Goal: Information Seeking & Learning: Learn about a topic

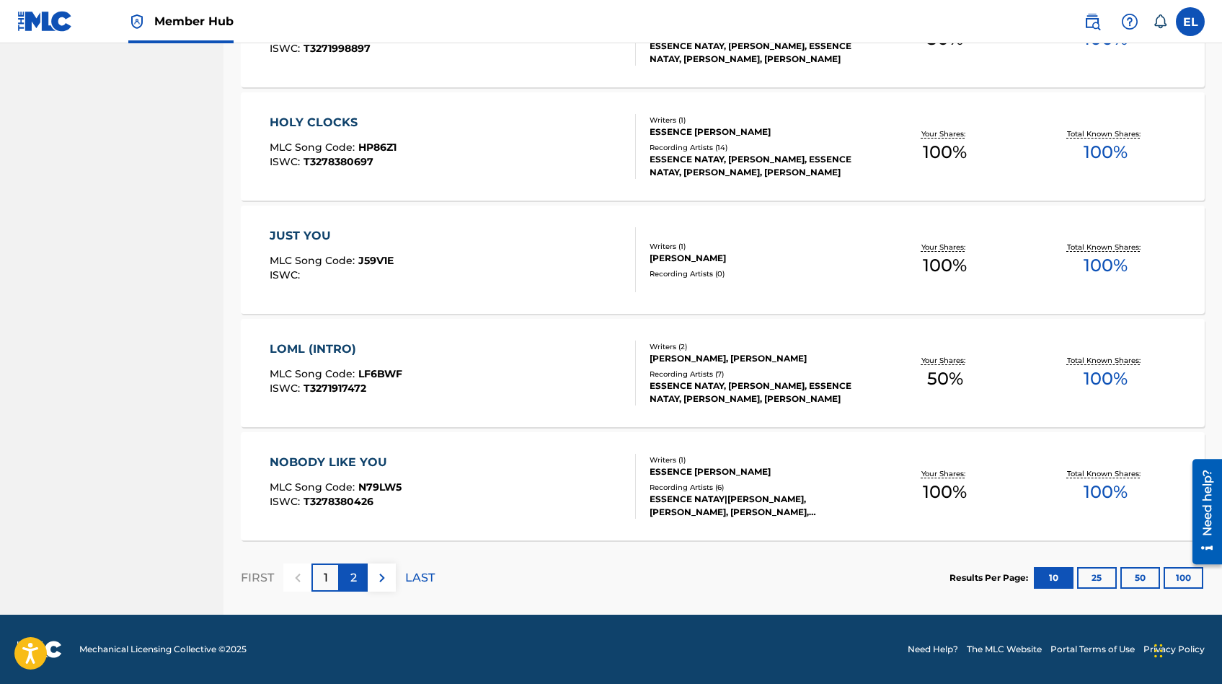
click at [356, 576] on p "2" at bounding box center [353, 577] width 6 height 17
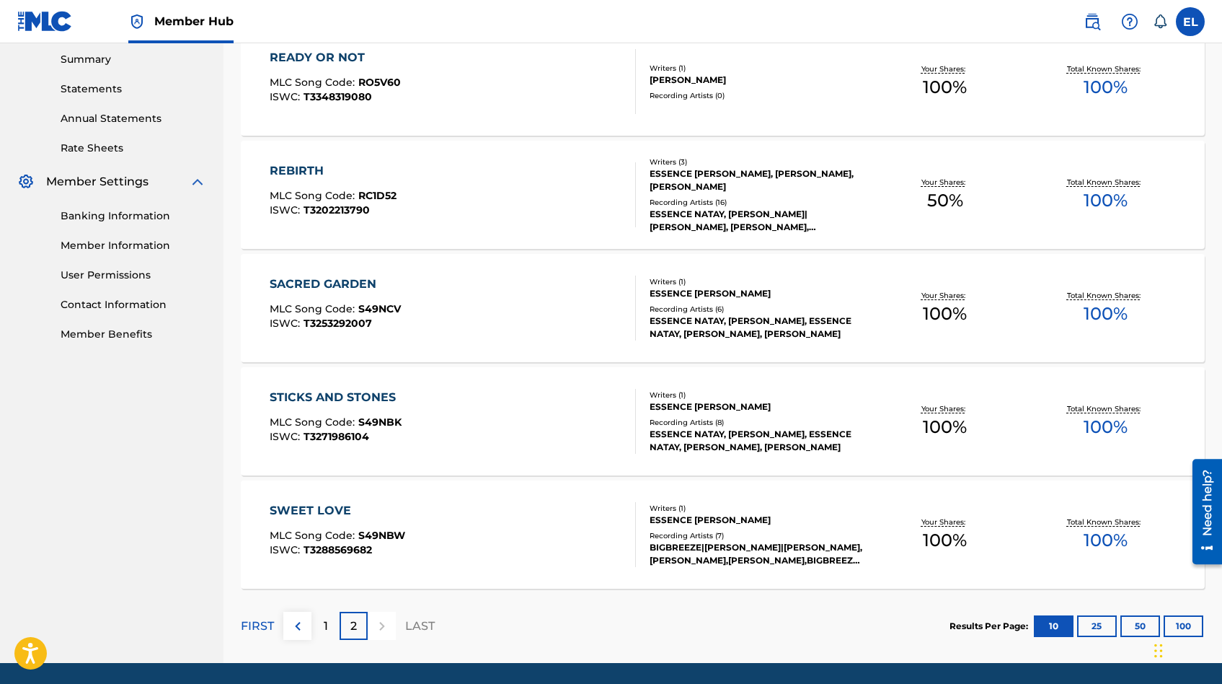
scroll to position [514, 0]
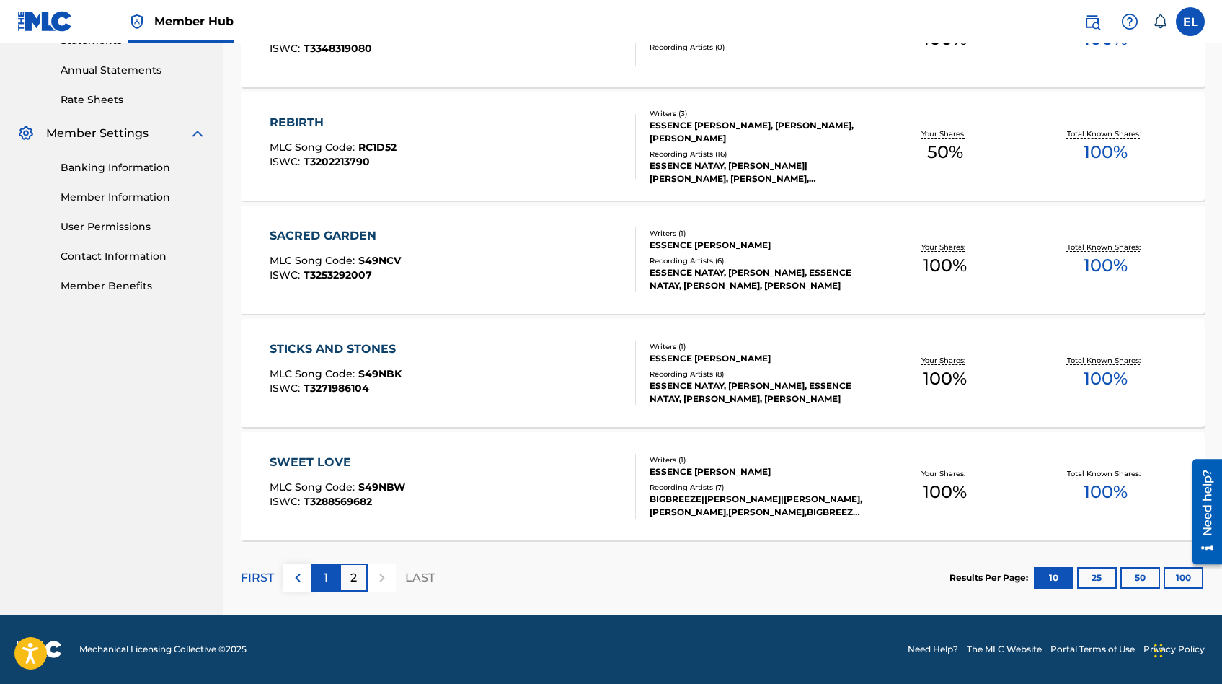
click at [328, 576] on div "1" at bounding box center [326, 577] width 28 height 28
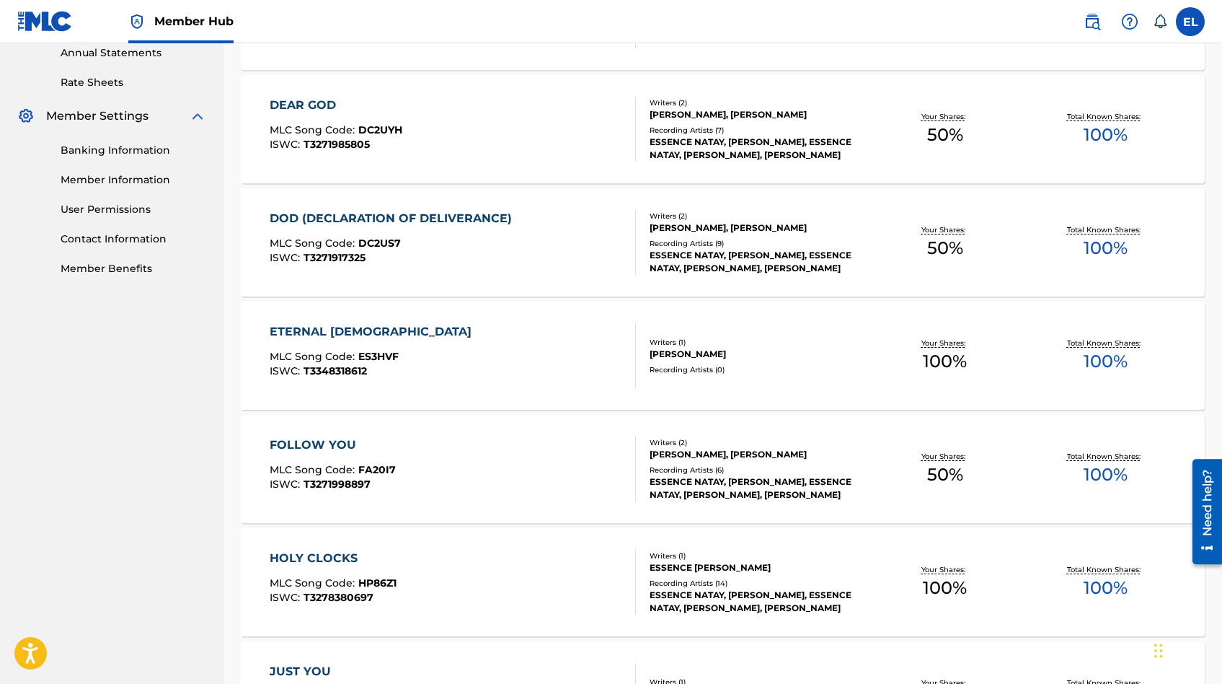
scroll to position [536, 0]
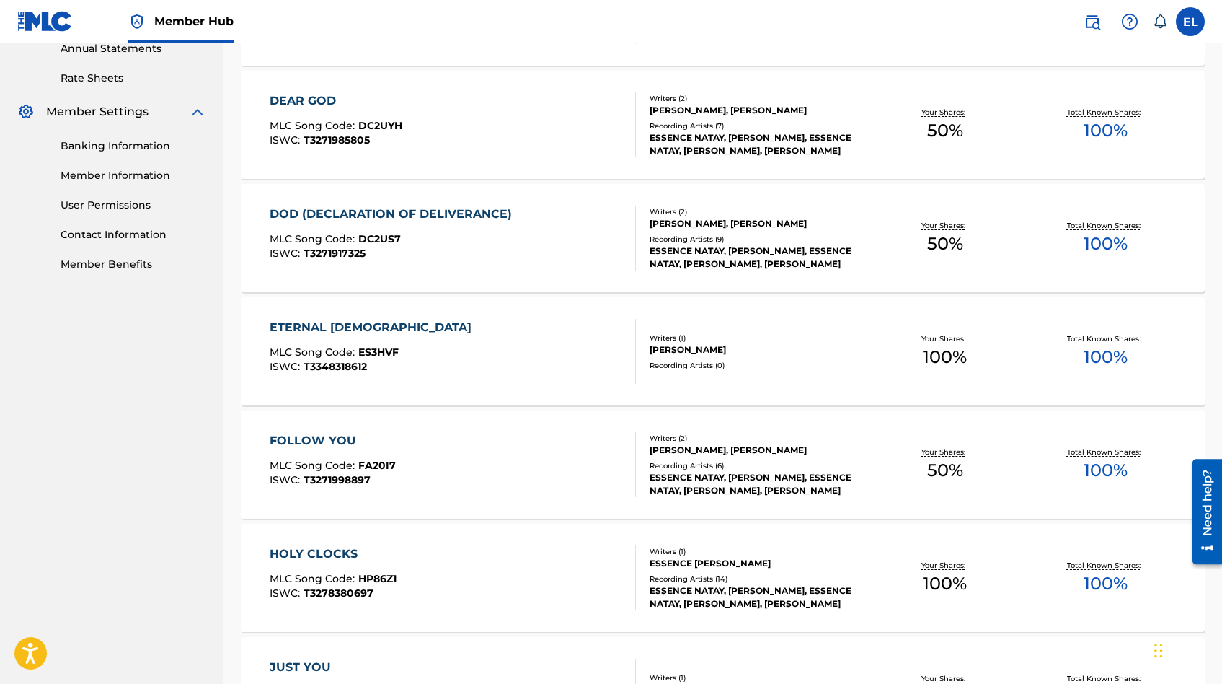
click at [380, 539] on div "HOLY CLOCKS MLC Song Code : HP86Z1 ISWC : T3278380697 Writers ( 1 ) ESSENCE [PE…" at bounding box center [723, 578] width 964 height 108
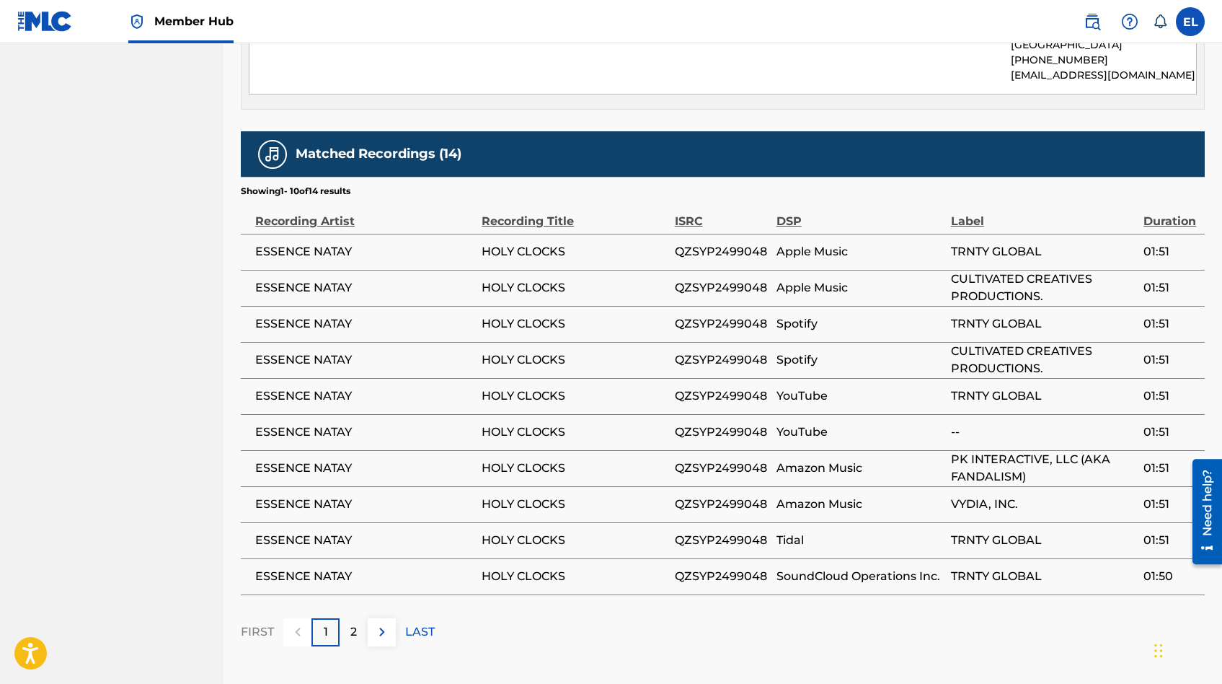
scroll to position [866, 0]
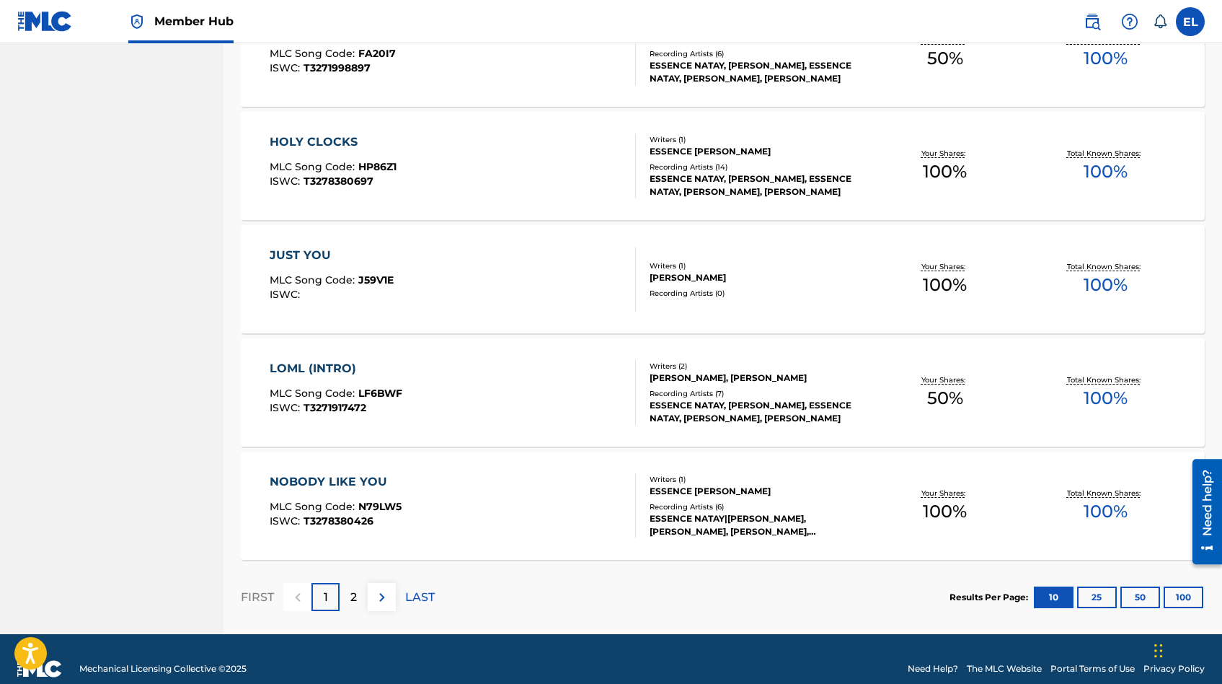
scroll to position [967, 0]
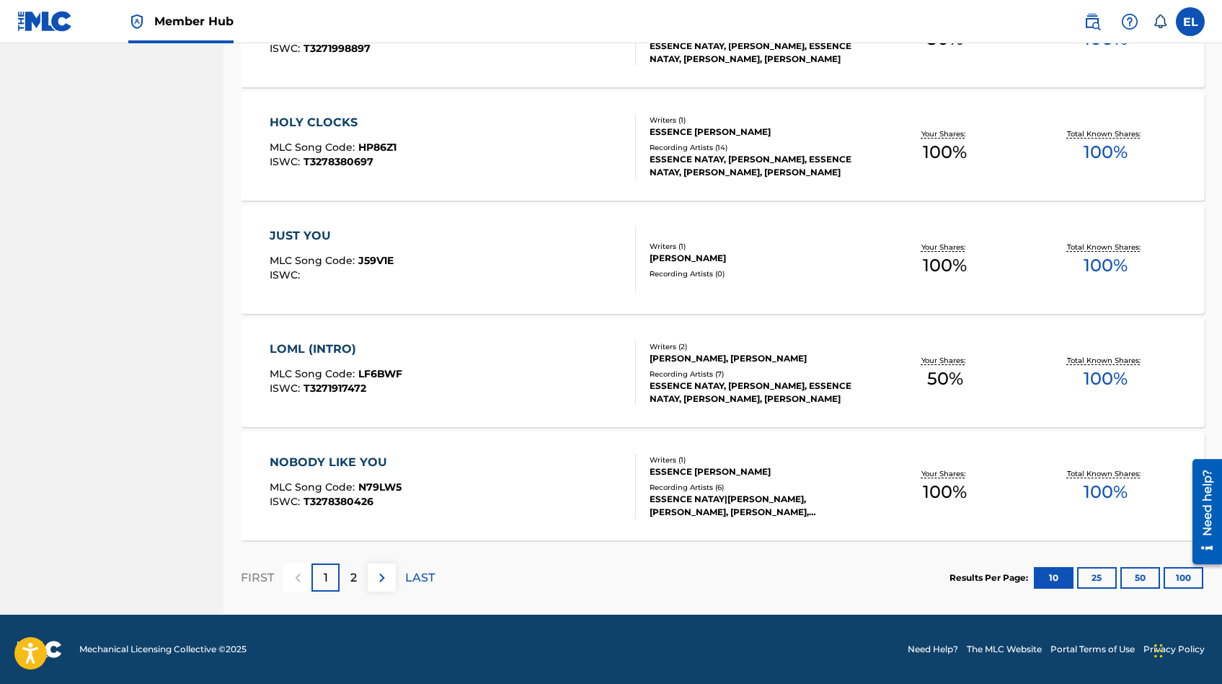
click at [452, 478] on div "NOBODY LIKE YOU MLC Song Code : N79LW5 ISWC : T3278380426" at bounding box center [453, 486] width 366 height 65
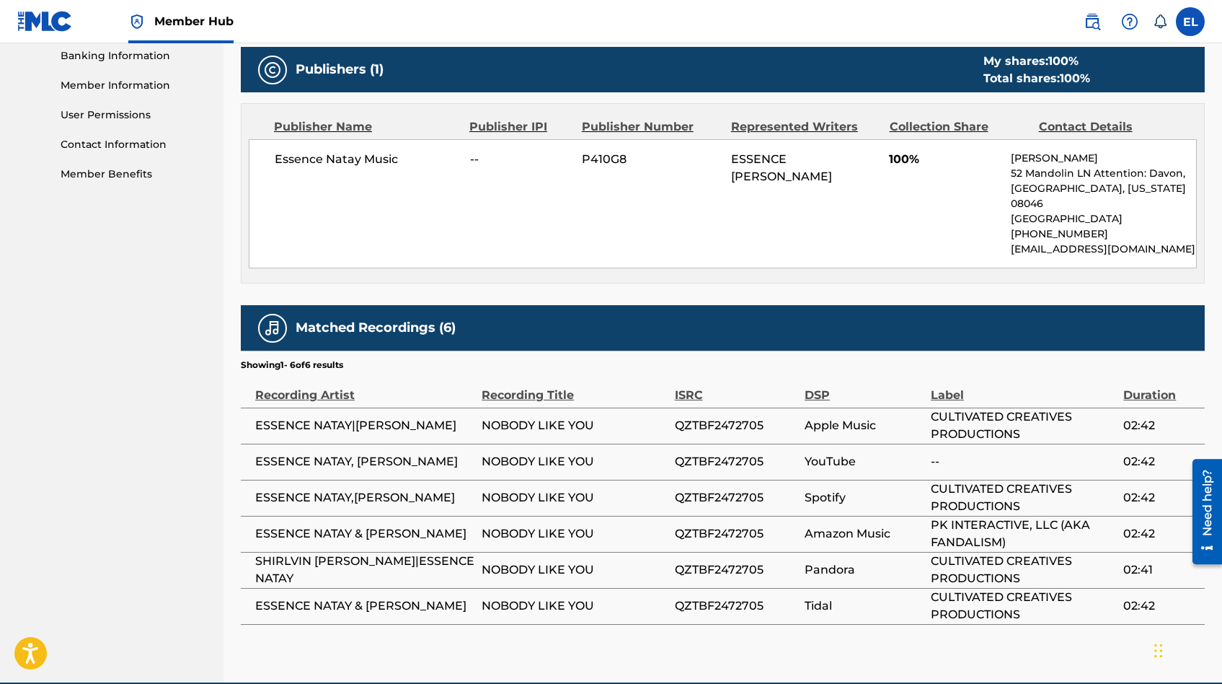
scroll to position [677, 0]
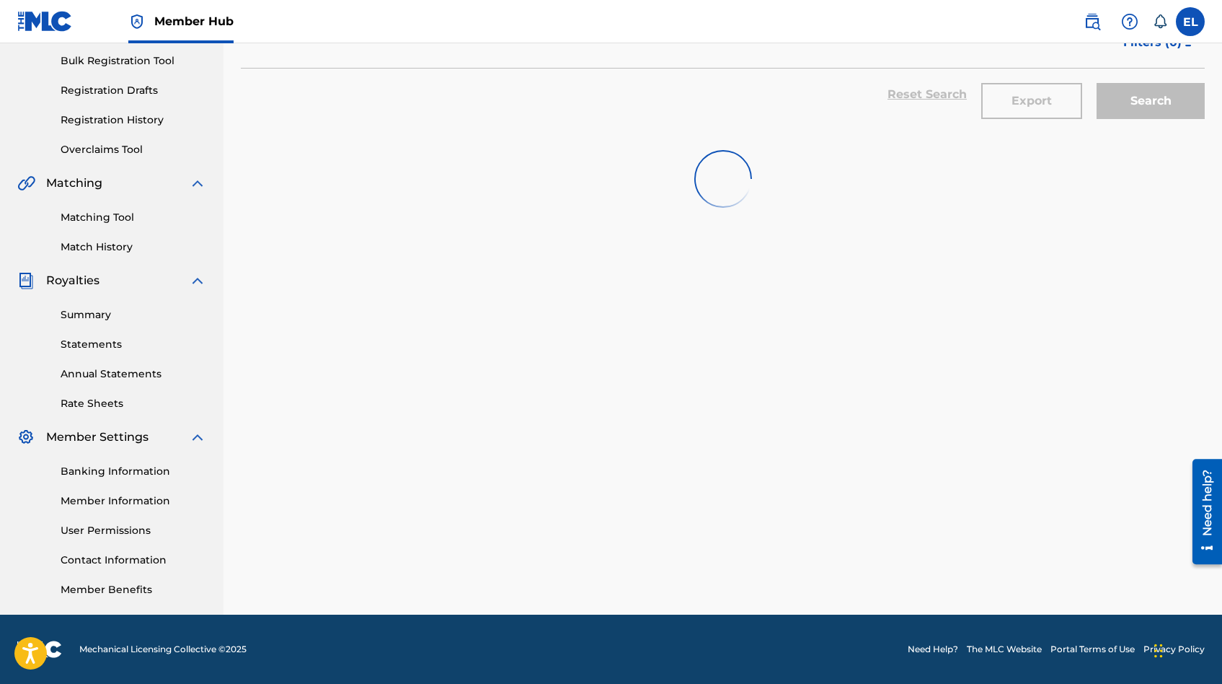
scroll to position [930, 0]
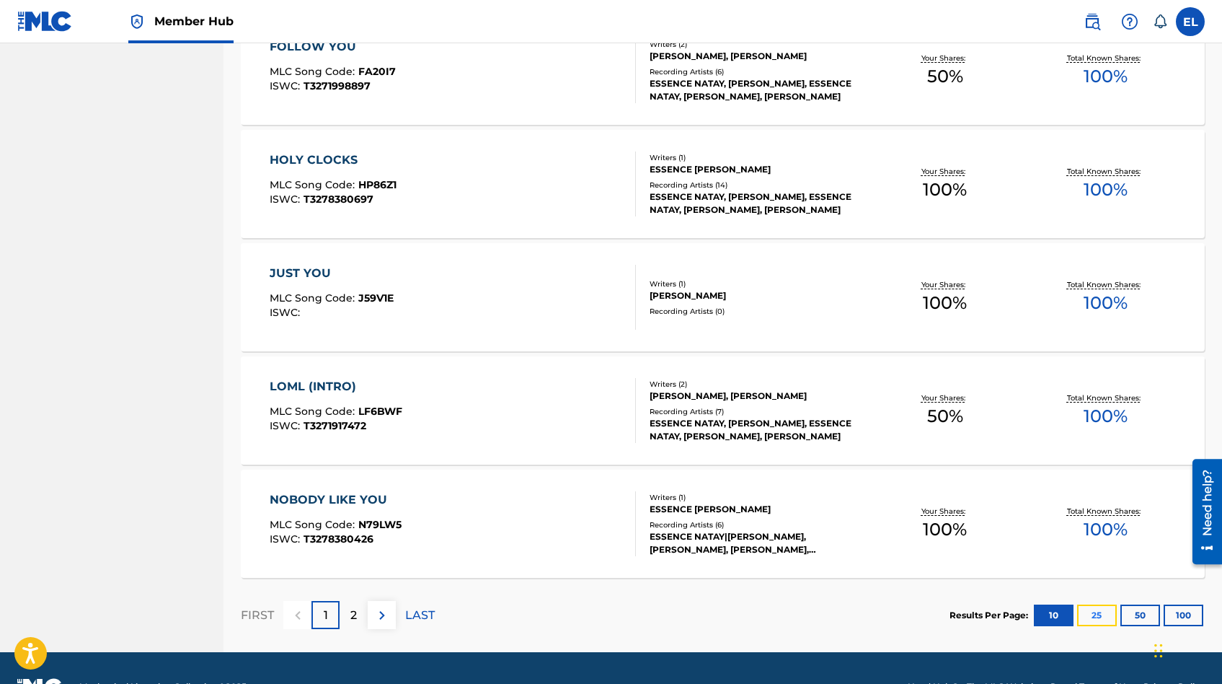
click at [1098, 612] on button "25" at bounding box center [1097, 615] width 40 height 22
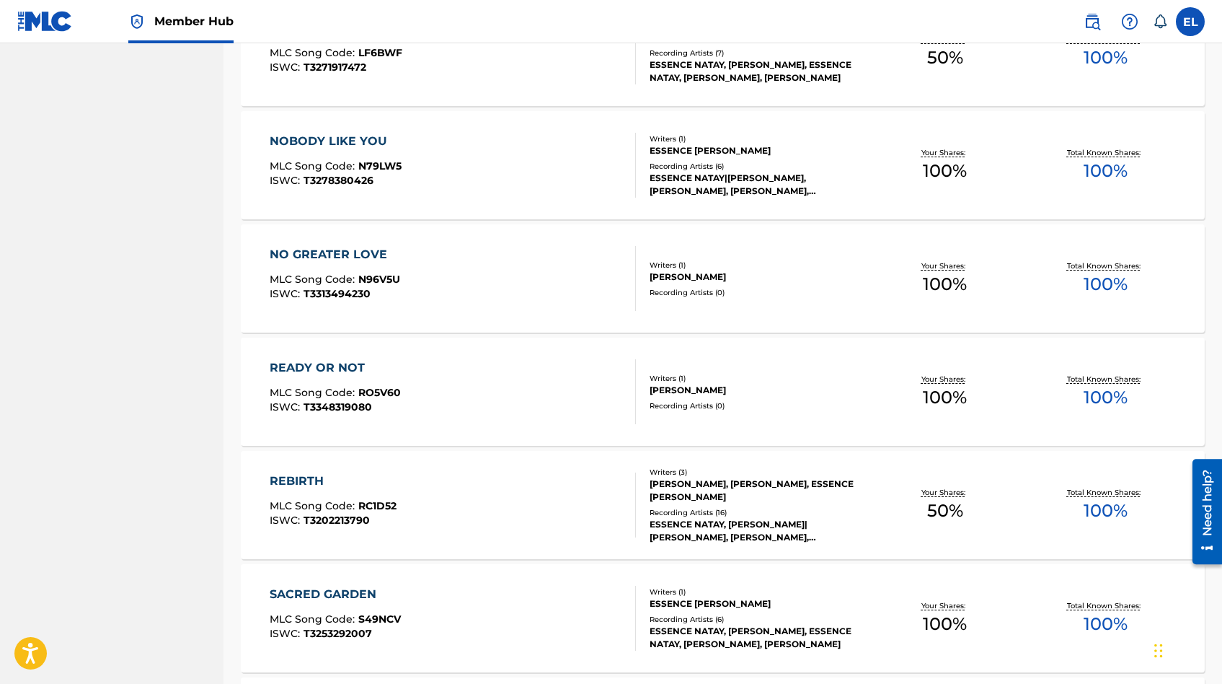
scroll to position [1640, 0]
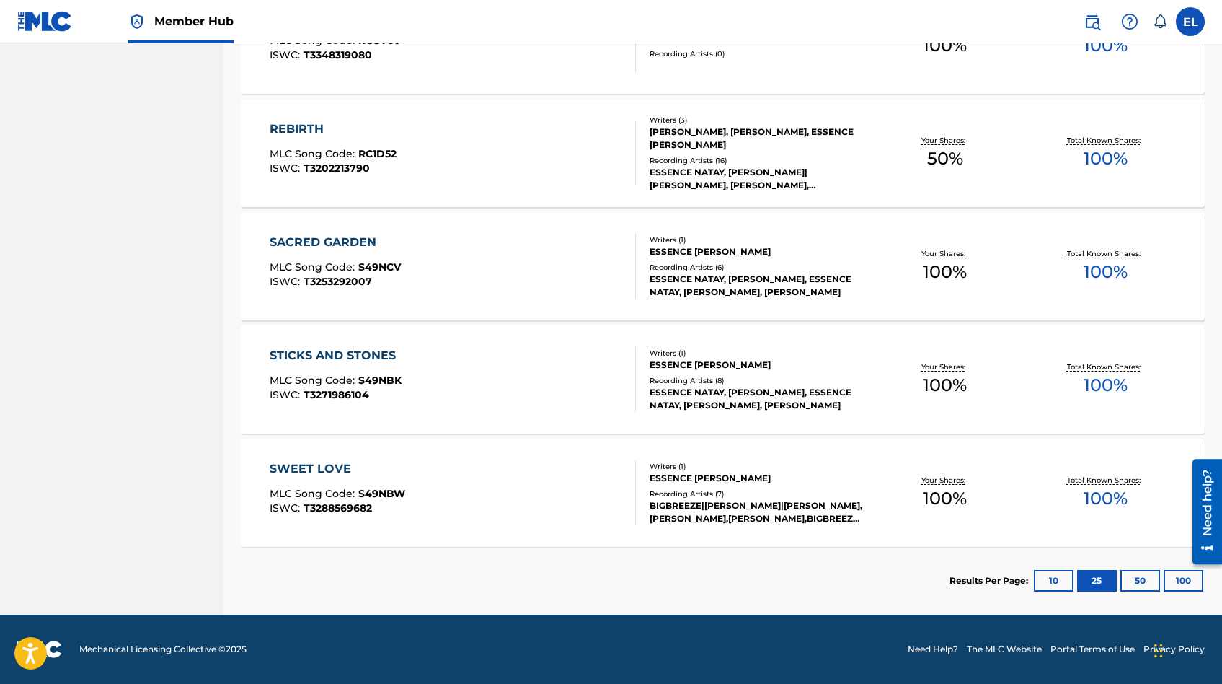
click at [406, 132] on div "REBIRTH MLC Song Code : RC1D52 ISWC : T3202213790" at bounding box center [453, 152] width 366 height 65
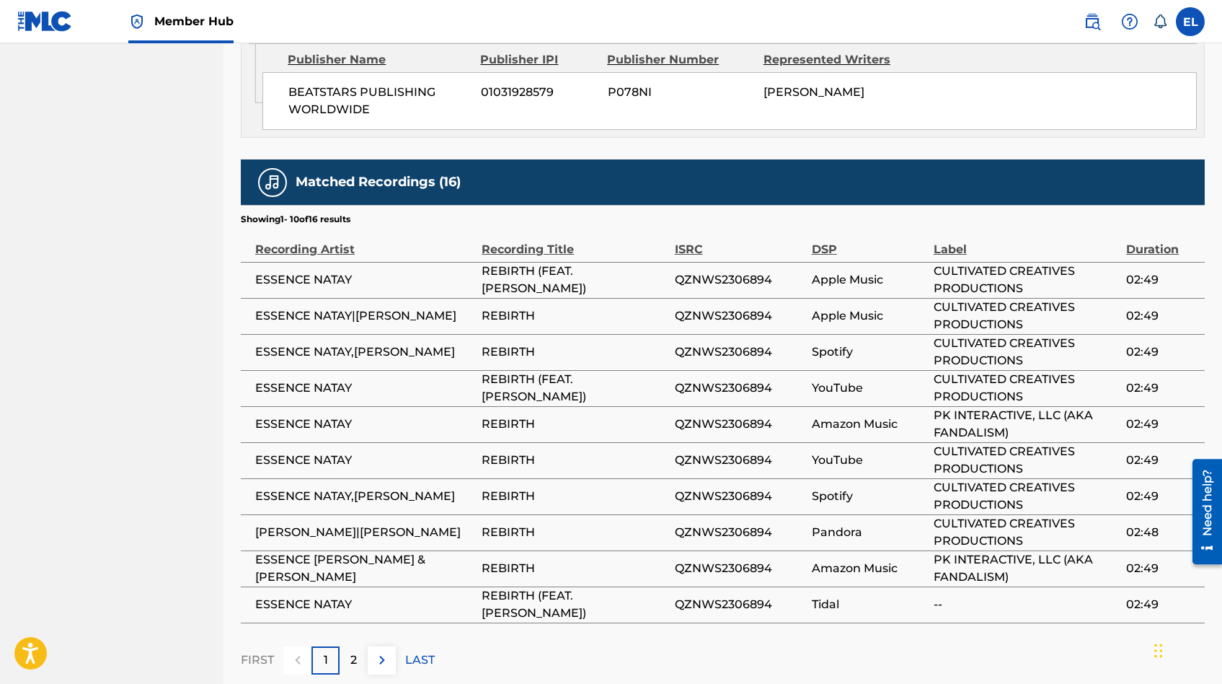
scroll to position [1206, 0]
